Goal: Task Accomplishment & Management: Complete application form

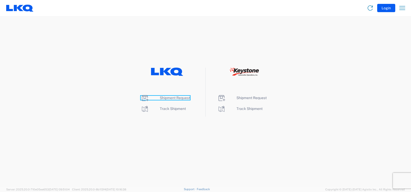
click at [179, 96] on span "Shipment Request" at bounding box center [175, 98] width 30 height 4
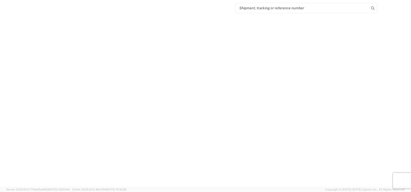
select select "FULL"
select select "LBS"
select select "IN"
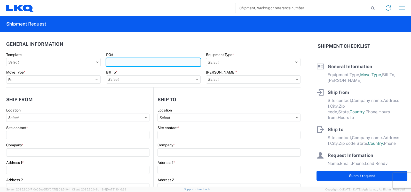
click at [135, 61] on input "PO#" at bounding box center [153, 62] width 95 height 8
type input "f"
type input "F0529380-1"
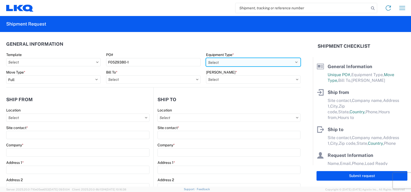
click at [294, 62] on select "Select 53’ Dry Van Flatbed Dropdeck (van) Lowboy (flatbed) Rail" at bounding box center [253, 62] width 95 height 8
select select "STDV"
click at [206, 58] on select "Select 53’ Dry Van Flatbed Dropdeck (van) Lowboy (flatbed) Rail" at bounding box center [253, 62] width 95 height 8
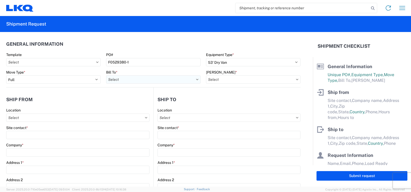
click at [181, 78] on input "text" at bounding box center [153, 79] width 95 height 8
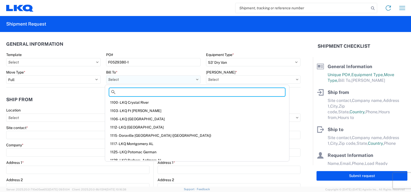
click at [134, 79] on input "text" at bounding box center [153, 79] width 95 height 8
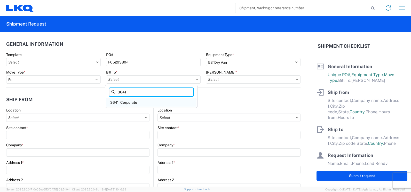
type input "3641"
click at [134, 101] on div "3641- Corporate" at bounding box center [151, 102] width 90 height 8
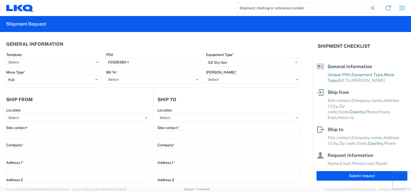
type input "3641- Corporate"
click at [296, 82] on input "text" at bounding box center [253, 79] width 95 height 8
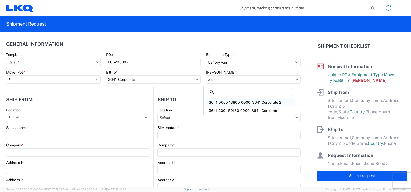
click at [261, 101] on div "3641-0000-13800-0000 - 3641 Corporate 2" at bounding box center [250, 102] width 90 height 8
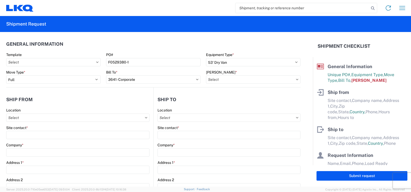
type input "3641-0000-13800-0000 - 3641 Corporate 2"
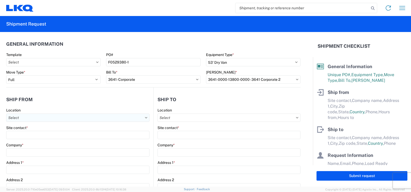
click at [100, 116] on input "text" at bounding box center [77, 118] width 143 height 8
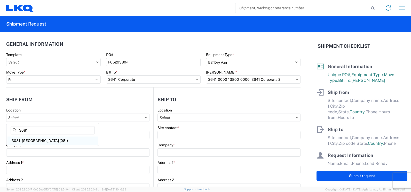
type input "3081"
click at [36, 140] on div "3081 - [GEOGRAPHIC_DATA] (081)" at bounding box center [52, 141] width 90 height 8
type input "3081 - [GEOGRAPHIC_DATA] (081)"
type input "LKQ Corporation"
type input "[STREET_ADDRESS]"
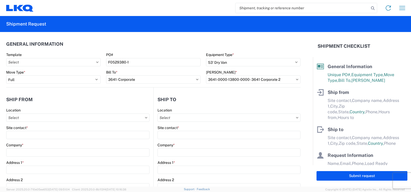
type input "Medley"
type input "33178"
select select "FL"
select select "US"
type input "[PHONE_NUMBER]"
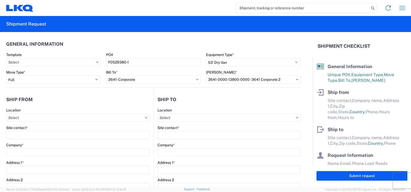
type input "08:30"
type input "19:00"
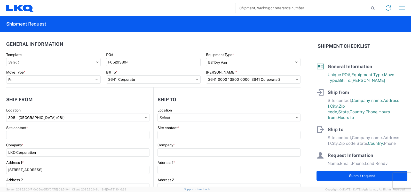
click at [296, 118] on icon at bounding box center [297, 118] width 3 height 2
click at [220, 117] on input "text" at bounding box center [229, 118] width 143 height 8
type input "063"
click at [198, 140] on div "3063 - [GEOGRAPHIC_DATA]" at bounding box center [202, 141] width 90 height 8
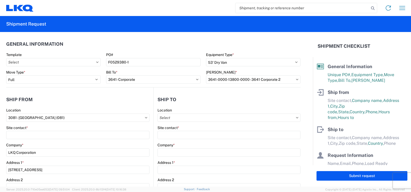
type input "3063 - [GEOGRAPHIC_DATA]"
type input "[GEOGRAPHIC_DATA]"
type input "[STREET_ADDRESS]"
type input "Ste 200"
type input "[GEOGRAPHIC_DATA]"
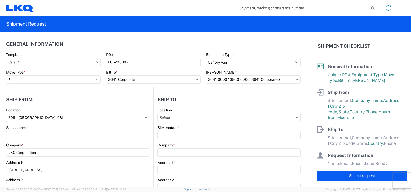
type input "75050"
select select "US"
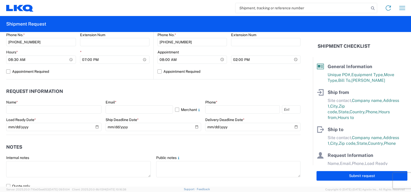
scroll to position [246, 0]
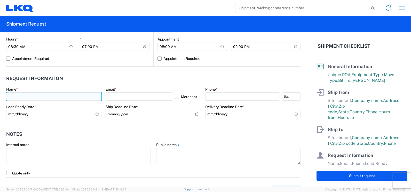
click at [77, 99] on input "text" at bounding box center [53, 97] width 95 height 8
type input "[PERSON_NAME]"
select select "FL"
type input "[PERSON_NAME][EMAIL_ADDRESS][PERSON_NAME][DOMAIN_NAME]"
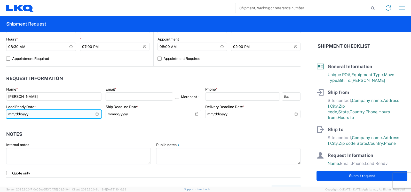
click at [94, 114] on input "date" at bounding box center [53, 114] width 95 height 8
type input "[DATE]"
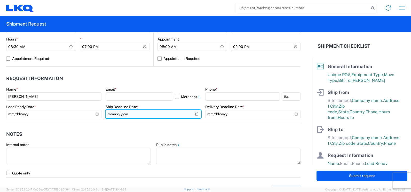
click at [197, 113] on input "date" at bounding box center [153, 114] width 95 height 8
click at [194, 115] on input "date" at bounding box center [153, 114] width 95 height 8
type input "[DATE]"
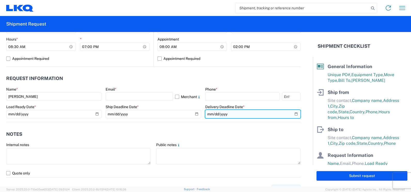
click at [294, 112] on input "date" at bounding box center [252, 114] width 95 height 8
type input "[DATE]"
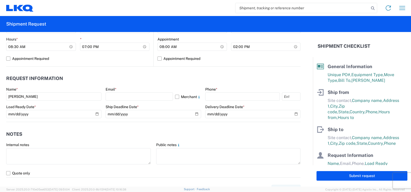
click at [269, 130] on header "Notes" at bounding box center [153, 134] width 295 height 12
click at [158, 58] on label "Appointment Required" at bounding box center [229, 59] width 143 height 8
click at [0, 0] on input "Appointment Required" at bounding box center [0, 0] width 0 height 0
select select "US"
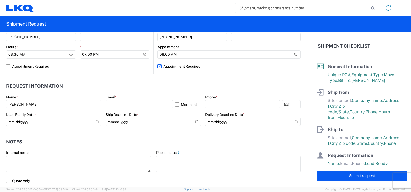
scroll to position [271, 0]
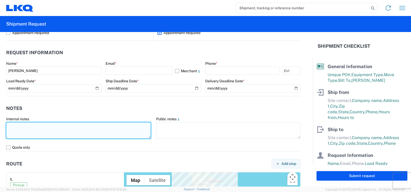
click at [30, 125] on textarea at bounding box center [78, 131] width 145 height 16
type textarea "L"
drag, startPoint x: 9, startPoint y: 126, endPoint x: 81, endPoint y: 128, distance: 72.1
click at [90, 130] on textarea "need a trailer dropped off 10/02. pick up 10/07" at bounding box center [78, 131] width 145 height 16
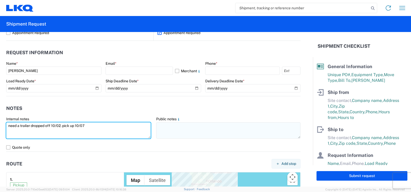
type textarea "need a trailer dropped off 10/02. pick up 10/07"
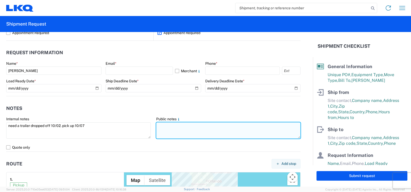
click at [172, 127] on textarea at bounding box center [228, 131] width 145 height 16
paste textarea "need a trailer dropped off 10/02. pick up 10/07"
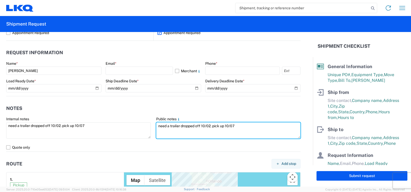
type textarea "need a trailer dropped off 10/02. pick up 10/07"
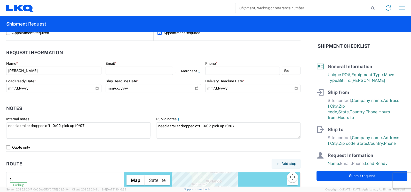
click at [150, 139] on agx-form-control-wrapper-v2 "Internal notes need a trailer dropped off 10/02. pick up 10/07" at bounding box center [79, 130] width 150 height 27
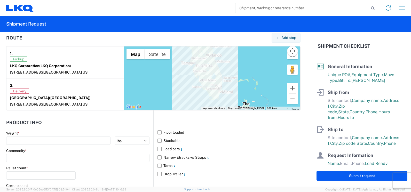
scroll to position [401, 0]
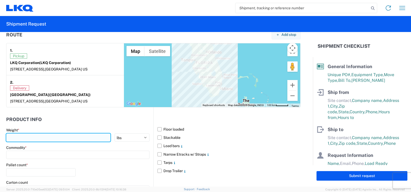
click at [77, 140] on input "number" at bounding box center [58, 138] width 104 height 8
type input "17000"
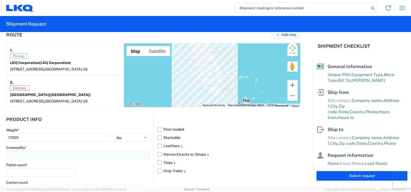
click at [54, 155] on input at bounding box center [77, 155] width 143 height 8
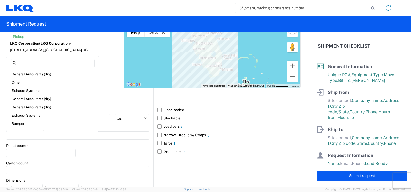
scroll to position [45, 0]
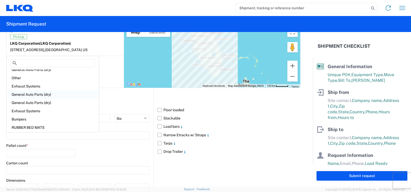
click at [45, 92] on div "General Auto Parts (dry)" at bounding box center [52, 94] width 90 height 8
type input "General Auto Parts (dry)"
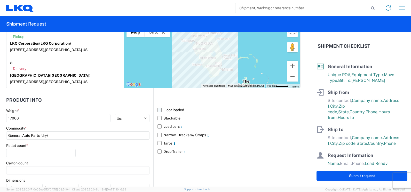
click at [158, 111] on label "Floor loaded" at bounding box center [229, 110] width 143 height 8
click at [0, 0] on input "Floor loaded" at bounding box center [0, 0] width 0 height 0
click at [161, 152] on label "Drop Trailer" at bounding box center [229, 152] width 143 height 8
click at [0, 0] on input "Drop Trailer" at bounding box center [0, 0] width 0 height 0
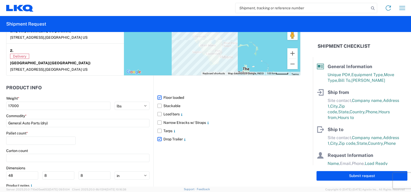
scroll to position [433, 0]
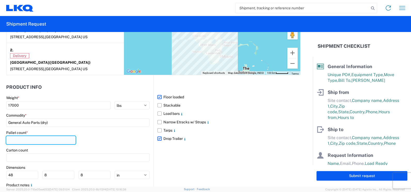
click at [63, 141] on input "number" at bounding box center [41, 140] width 70 height 8
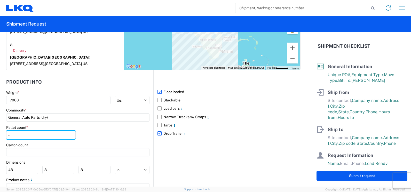
scroll to position [439, 0]
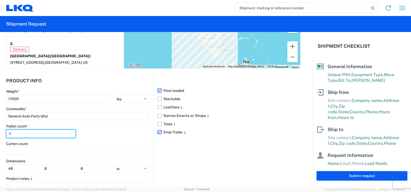
type input "-1"
click at [147, 134] on div "Pallet count * -1" at bounding box center [77, 133] width 143 height 18
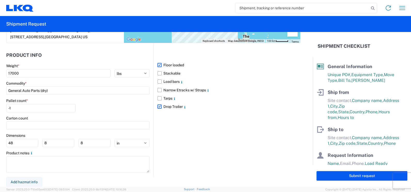
scroll to position [465, 0]
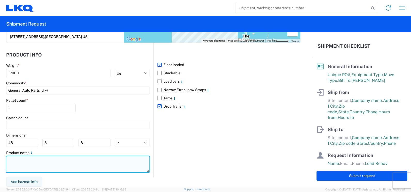
click at [96, 160] on textarea at bounding box center [77, 164] width 143 height 16
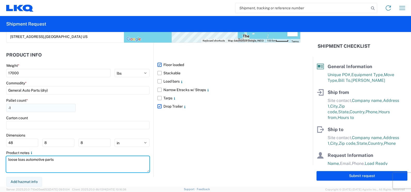
type textarea "loose loas automotive parts"
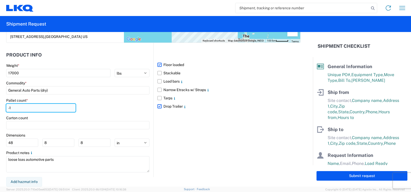
click at [43, 111] on input "-1" at bounding box center [41, 108] width 70 height 8
type input "0"
click at [154, 126] on div "Floor loaded Stackable Load bars Narrow Etracks w/ Straps Tarps Drop Trailer" at bounding box center [227, 110] width 147 height 134
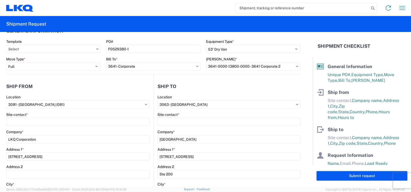
scroll to position [0, 0]
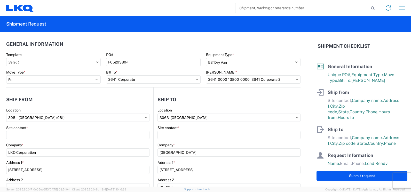
click at [338, 179] on button "Submit request" at bounding box center [362, 176] width 91 height 10
select select "US"
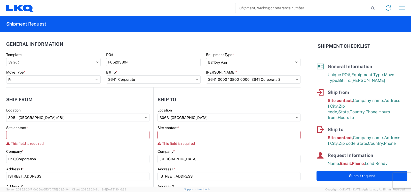
scroll to position [6, 0]
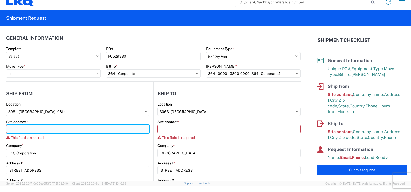
click at [56, 131] on input "Site contact *" at bounding box center [77, 129] width 143 height 8
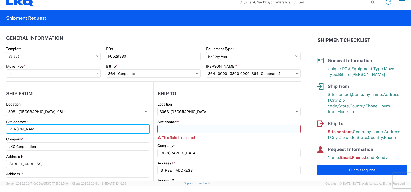
type input "[PERSON_NAME]"
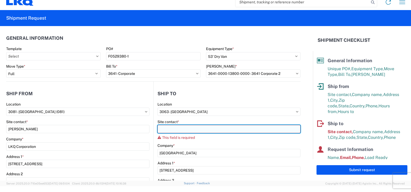
click at [207, 129] on input "Site contact *" at bounding box center [229, 129] width 143 height 8
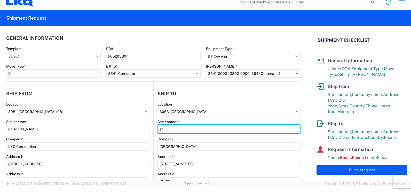
type input "s"
type input "[PERSON_NAME]"
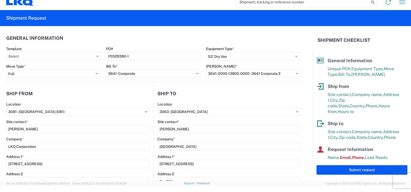
click at [307, 134] on form "General Information Template PO# F0529380-1 Equipment Type * Select 53’ Dry Van…" at bounding box center [156, 103] width 313 height 155
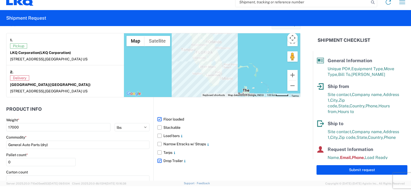
scroll to position [476, 0]
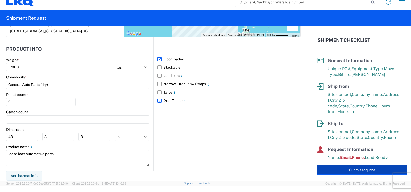
click at [331, 169] on button "Submit request" at bounding box center [362, 170] width 91 height 10
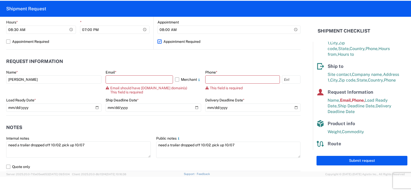
scroll to position [269, 0]
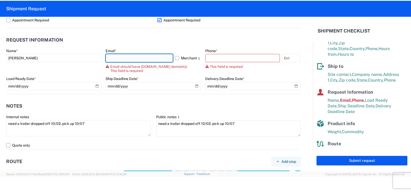
click at [165, 57] on input "text" at bounding box center [139, 58] width 67 height 8
type input "[PERSON_NAME][EMAIL_ADDRESS][PERSON_NAME][DOMAIN_NAME]"
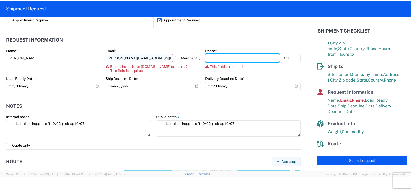
type input "3055251737"
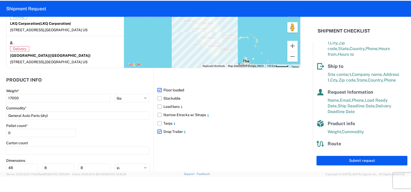
scroll to position [465, 0]
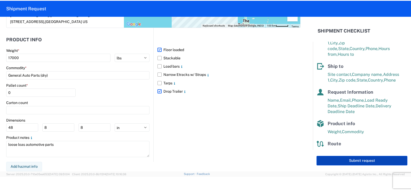
click at [337, 157] on button "Submit request" at bounding box center [362, 161] width 91 height 10
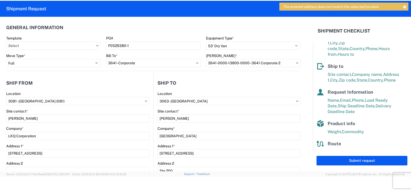
scroll to position [0, 0]
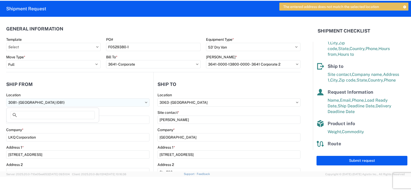
click at [145, 100] on input "3081 - [GEOGRAPHIC_DATA] (081)" at bounding box center [77, 102] width 143 height 8
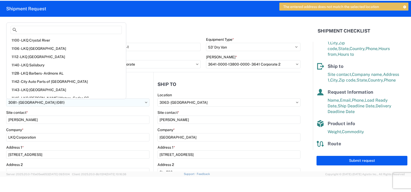
type input "0"
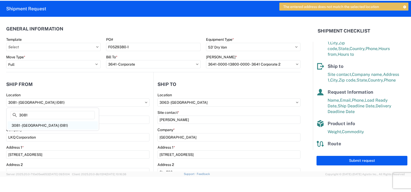
type input "3081"
click at [44, 124] on div "3081 - [GEOGRAPHIC_DATA] (081)" at bounding box center [52, 125] width 90 height 8
select select "FL"
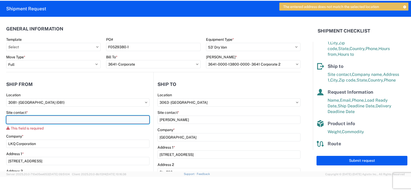
click at [46, 120] on input "Site contact *" at bounding box center [77, 120] width 143 height 8
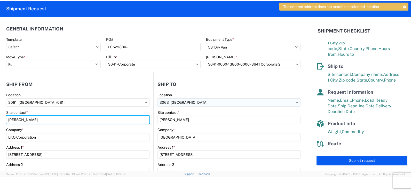
type input "[PERSON_NAME]"
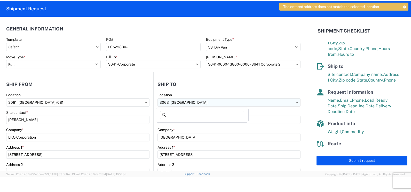
click at [259, 103] on input "3063 - [GEOGRAPHIC_DATA]" at bounding box center [229, 102] width 143 height 8
type input "3063"
click at [209, 123] on div "3063 - [GEOGRAPHIC_DATA]" at bounding box center [202, 125] width 90 height 8
select select "US"
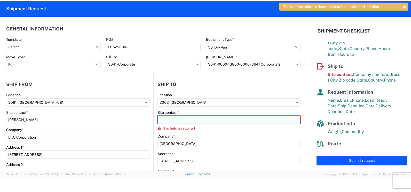
click at [212, 119] on input "Site contact *" at bounding box center [229, 120] width 143 height 8
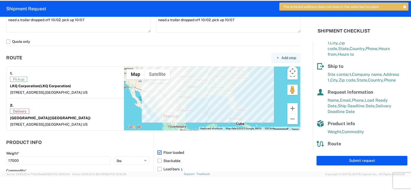
scroll to position [465, 0]
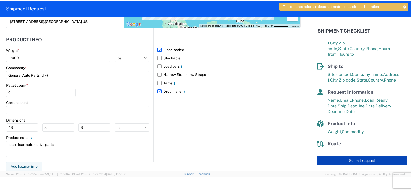
type input "[PERSON_NAME]"
click at [330, 162] on button "Submit request" at bounding box center [362, 161] width 91 height 10
